Goal: Information Seeking & Learning: Check status

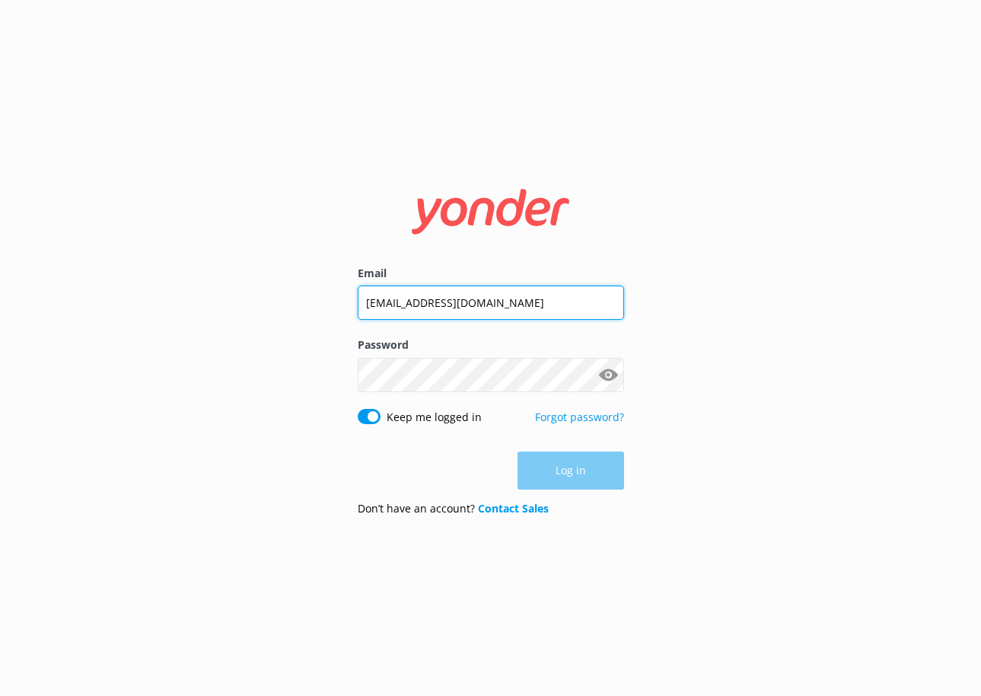
type input "[EMAIL_ADDRESS][DOMAIN_NAME]"
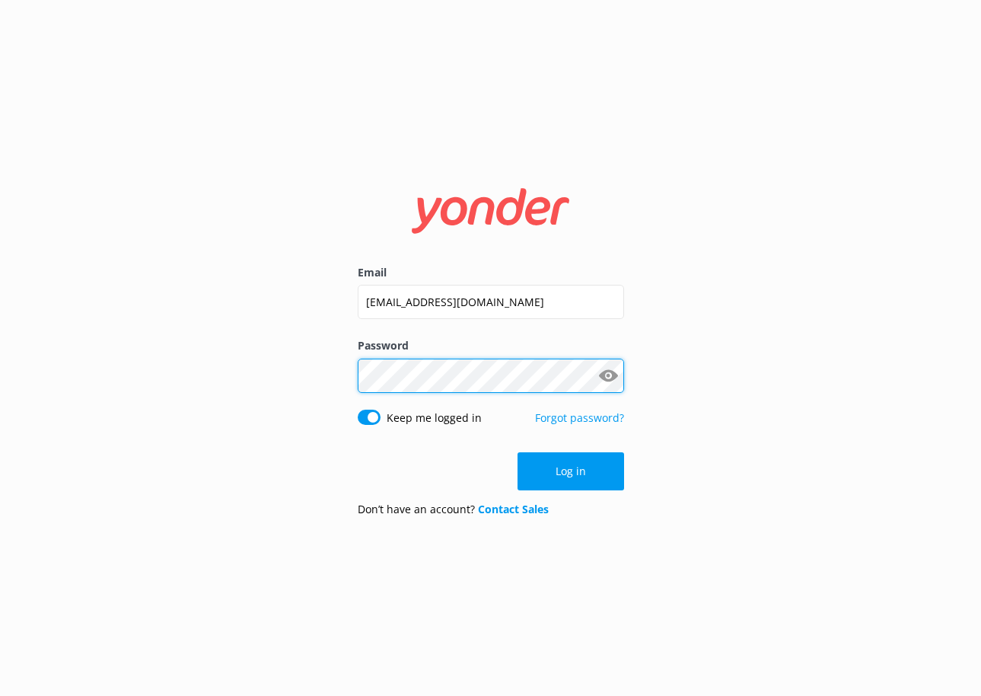
click at [570, 471] on button "Log in" at bounding box center [571, 471] width 107 height 38
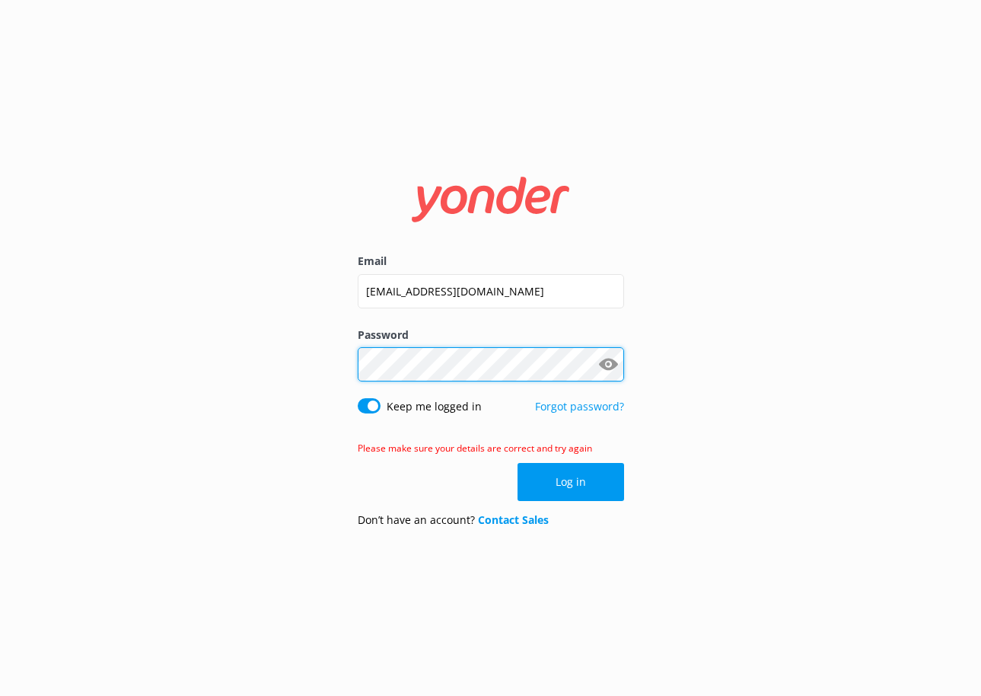
click at [570, 482] on button "Log in" at bounding box center [571, 482] width 107 height 38
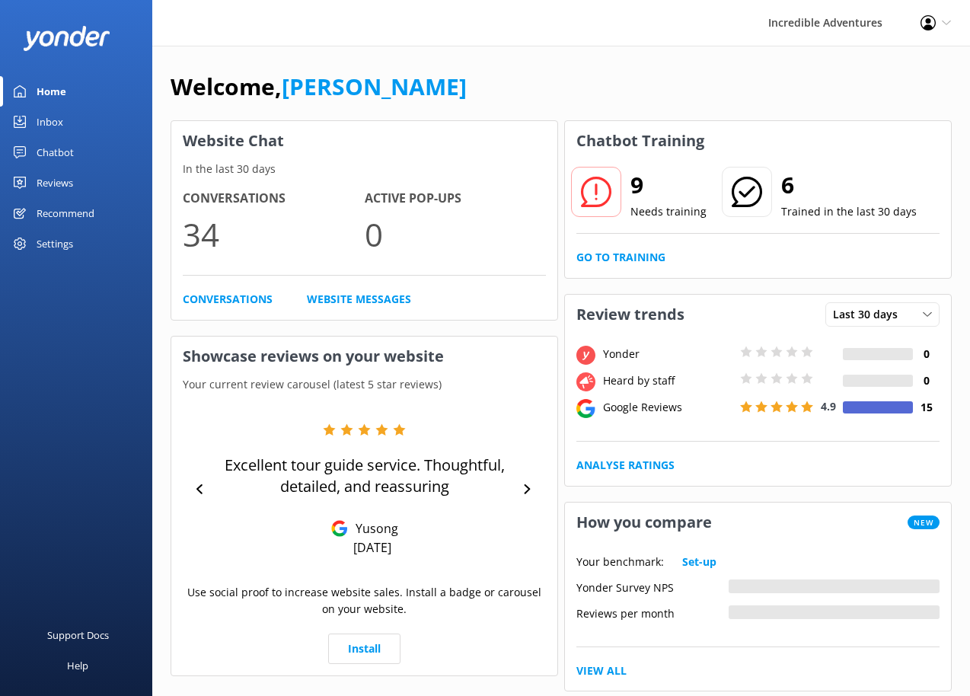
click at [72, 183] on div "Reviews" at bounding box center [55, 183] width 37 height 30
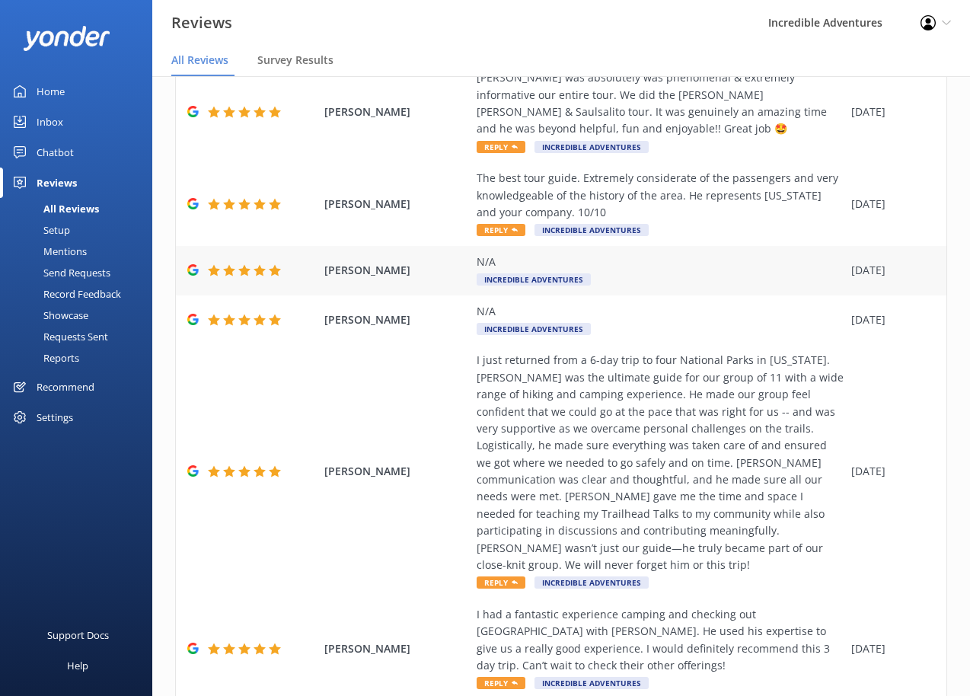
scroll to position [30, 0]
